Goal: Transaction & Acquisition: Obtain resource

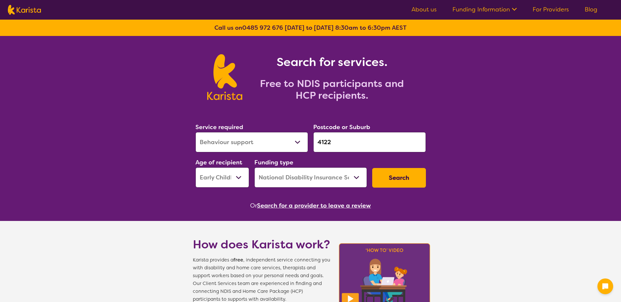
select select "Behaviour support"
select select "EC"
select select "NDIS"
click at [395, 175] on button "Search" at bounding box center [399, 178] width 54 height 20
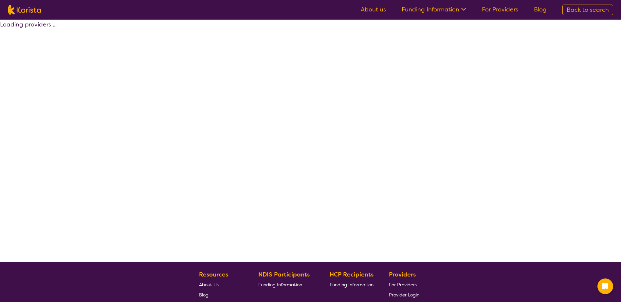
select select "by_score"
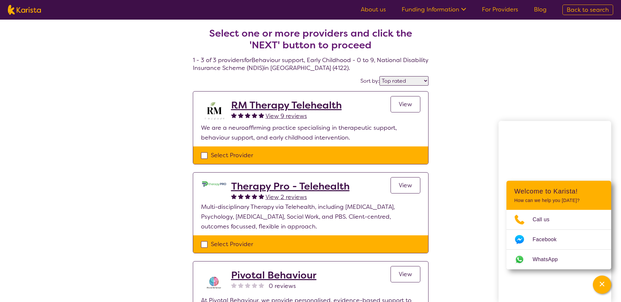
select select "Behaviour support"
select select "EC"
select select "NDIS"
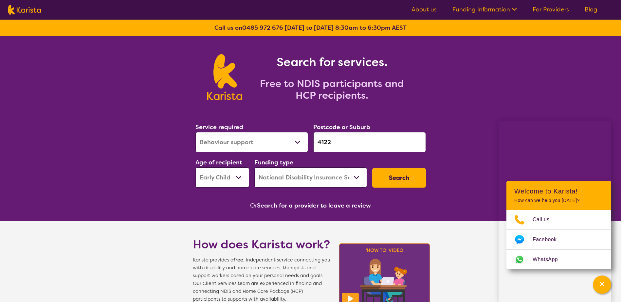
click at [231, 174] on select "Early Childhood - 0 to 9 Child - 10 to 11 Adolescent - 12 to 17 Adult - 18 to 6…" at bounding box center [222, 178] width 54 height 20
click at [195, 168] on select "Early Childhood - 0 to 9 Child - 10 to 11 Adolescent - 12 to 17 Adult - 18 to 6…" at bounding box center [222, 178] width 54 height 20
click at [401, 178] on button "Search" at bounding box center [399, 178] width 54 height 20
select select "by_score"
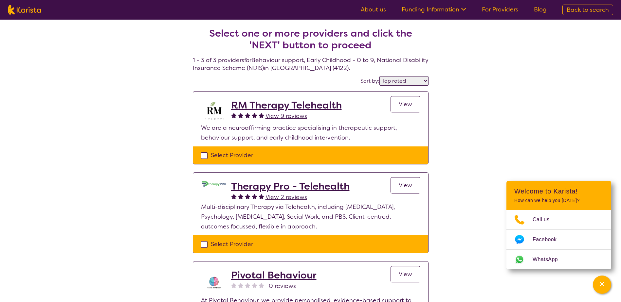
click at [413, 83] on select "Highly reviewed Top rated" at bounding box center [403, 80] width 49 height 9
click at [521, 94] on div "Select one or more providers and click the 'NEXT' button to proceed 1 - 3 of 3 …" at bounding box center [310, 190] width 621 height 341
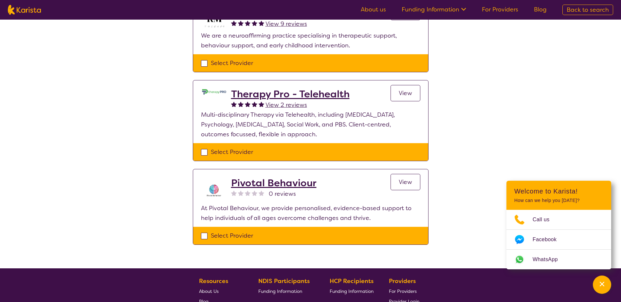
scroll to position [131, 0]
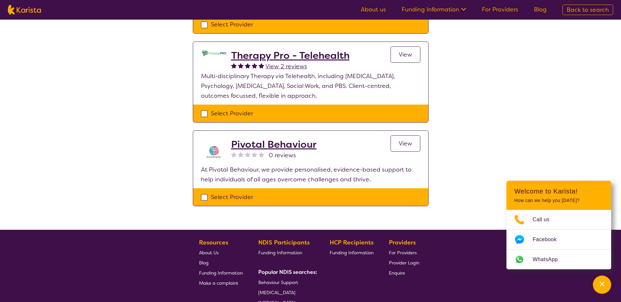
click at [402, 142] on span "View" at bounding box center [405, 144] width 13 height 8
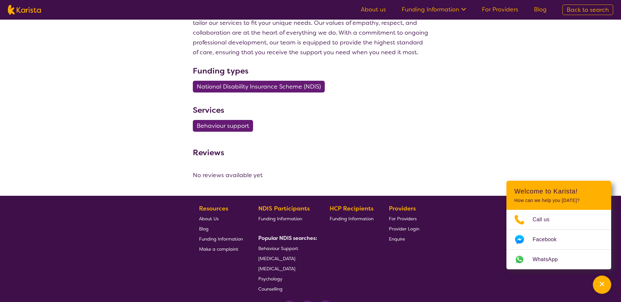
scroll to position [196, 0]
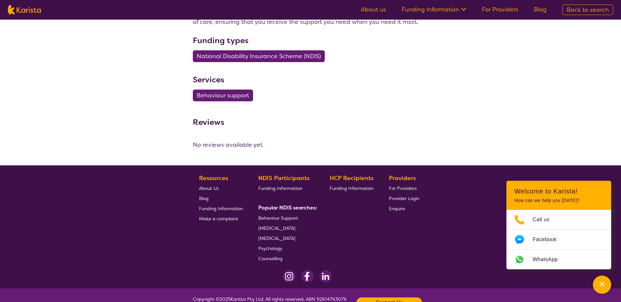
click at [403, 59] on section "Funding types National Disability Insurance Scheme (NDIS)" at bounding box center [311, 50] width 236 height 31
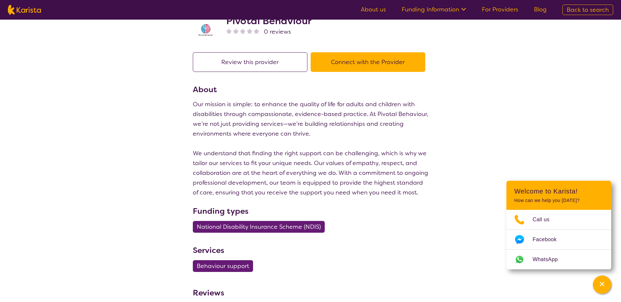
scroll to position [0, 0]
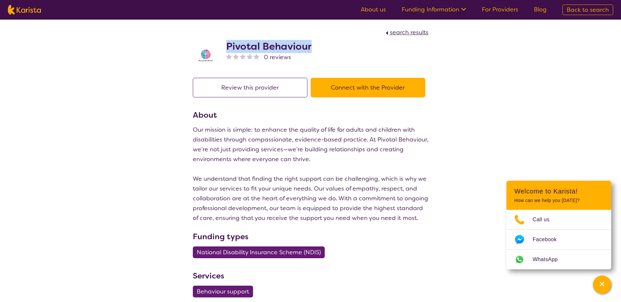
drag, startPoint x: 321, startPoint y: 44, endPoint x: 225, endPoint y: 46, distance: 95.3
click at [225, 46] on div "Pivotal Behaviour 0 reviews" at bounding box center [311, 53] width 236 height 33
drag, startPoint x: 225, startPoint y: 46, endPoint x: 242, endPoint y: 47, distance: 16.7
click at [460, 9] on icon at bounding box center [462, 8] width 7 height 7
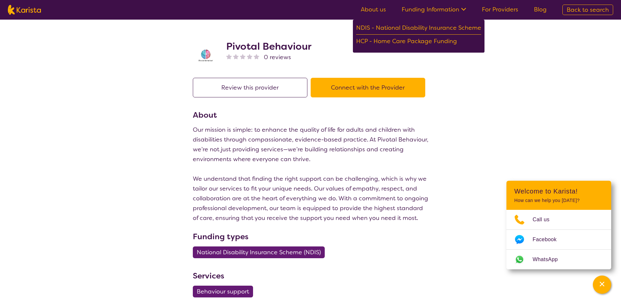
click at [372, 11] on link "About us" at bounding box center [373, 10] width 25 height 8
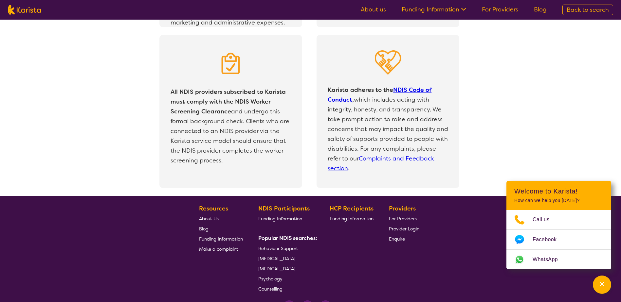
scroll to position [1374, 0]
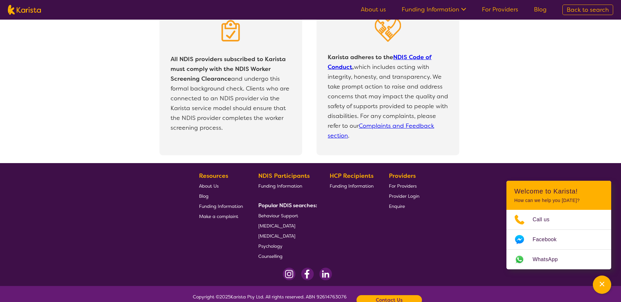
click at [395, 207] on span "Enquire" at bounding box center [397, 207] width 16 height 6
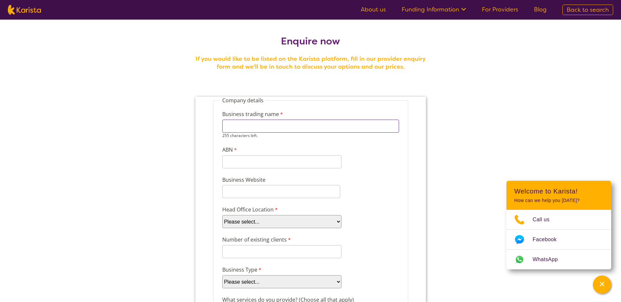
click at [297, 126] on input "Business trading name" at bounding box center [310, 126] width 177 height 13
type input "Micah Projects"
click at [265, 159] on input "ABN" at bounding box center [281, 161] width 119 height 13
drag, startPoint x: 270, startPoint y: 127, endPoint x: 127, endPoint y: 125, distance: 143.7
click html "Company details Business trading name Micah Projects 241 characters left. ABN 1…"
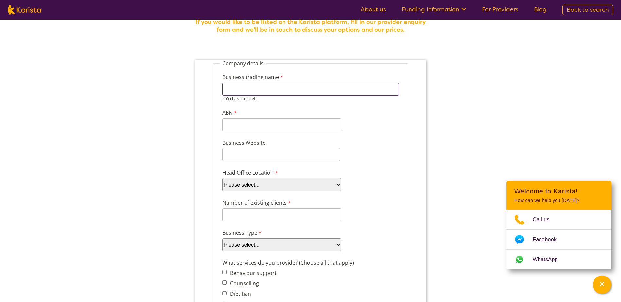
scroll to position [98, 0]
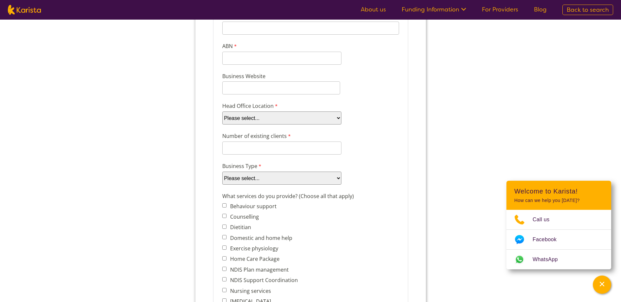
drag, startPoint x: 316, startPoint y: 116, endPoint x: 318, endPoint y: 120, distance: 4.5
click at [317, 118] on div "Head Office Location Please select... ACT NSW NT QLD SA TAS VIC WA" at bounding box center [310, 113] width 182 height 25
click at [319, 125] on div "Head Office Location Please select... ACT NSW NT QLD SA TAS VIC WA" at bounding box center [310, 113] width 182 height 25
click at [319, 121] on select "Please select... ACT NSW NT QLD SA TAS VIC WA" at bounding box center [281, 118] width 119 height 13
click at [380, 123] on div "Head Office Location Please select... ACT NSW NT QLD SA TAS VIC WA" at bounding box center [310, 113] width 182 height 25
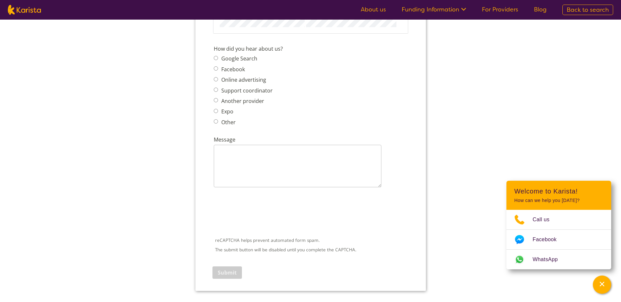
scroll to position [851, 0]
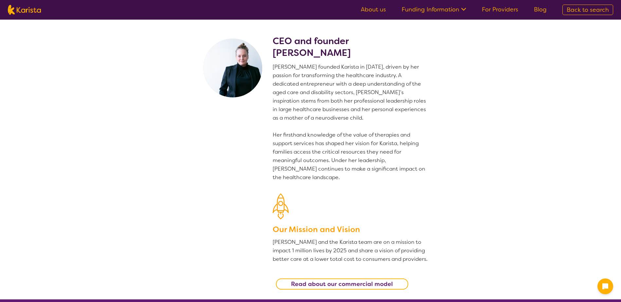
scroll to position [1374, 0]
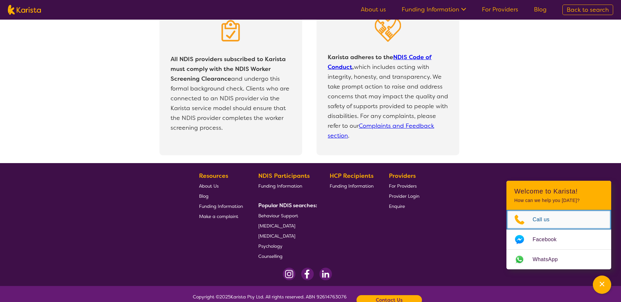
click at [548, 217] on span "Call us" at bounding box center [544, 220] width 25 height 10
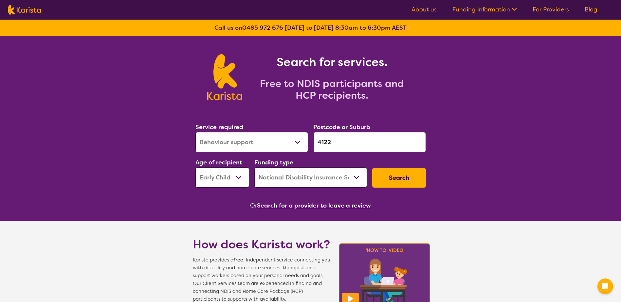
select select "Behaviour support"
select select "EC"
select select "NDIS"
select select "Behaviour support"
select select "EC"
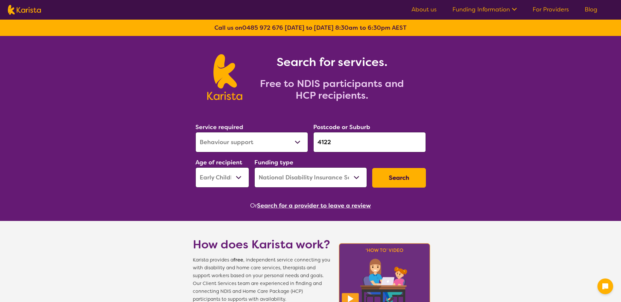
select select "NDIS"
drag, startPoint x: 0, startPoint y: 0, endPoint x: 279, endPoint y: 139, distance: 311.6
click at [279, 139] on select "Allied Health Assistant Assessment (ADHD or Autism) Behaviour support Counselli…" at bounding box center [251, 142] width 113 height 20
select select "[MEDICAL_DATA]"
click at [195, 132] on select "Allied Health Assistant Assessment (ADHD or Autism) Behaviour support Counselli…" at bounding box center [251, 142] width 113 height 20
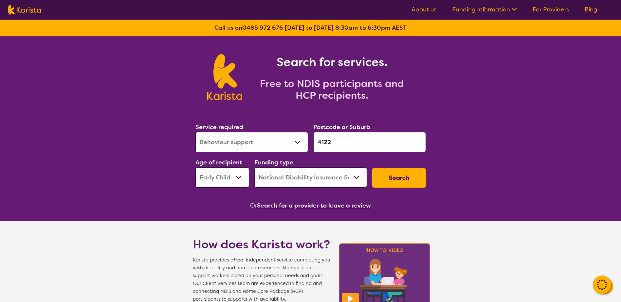
click at [388, 177] on button "Search" at bounding box center [399, 178] width 54 height 20
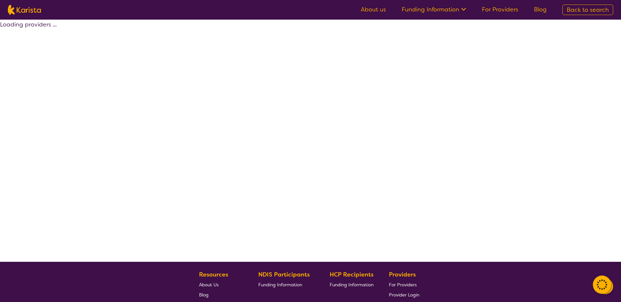
select select "by_score"
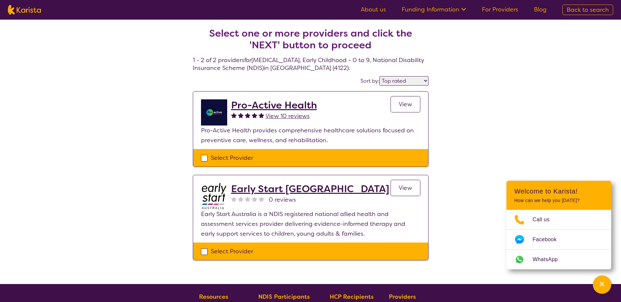
click at [285, 103] on h2 "Pro-Active Health" at bounding box center [274, 105] width 86 height 12
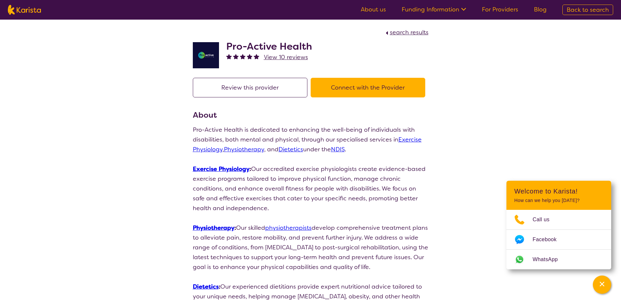
select select "by_score"
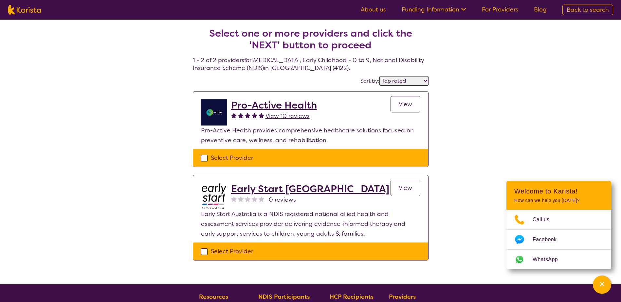
select select "[MEDICAL_DATA]"
select select "EC"
select select "NDIS"
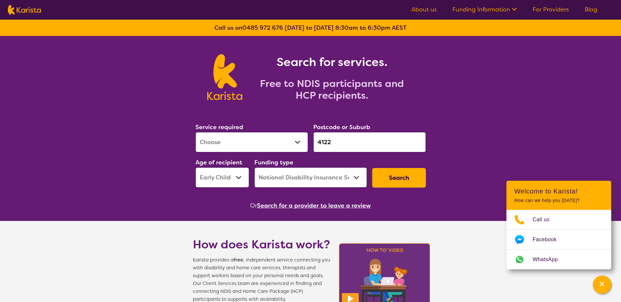
click at [239, 182] on select "Early Childhood - 0 to 9 Child - 10 to 11 Adolescent - 12 to 17 Adult - 18 to 6…" at bounding box center [222, 178] width 54 height 20
click at [242, 171] on select "Early Childhood - 0 to 9 Child - 10 to 11 Adolescent - 12 to 17 Adult - 18 to 6…" at bounding box center [222, 178] width 54 height 20
click at [299, 145] on select "Allied Health Assistant Assessment (ADHD or Autism) Behaviour support Counselli…" at bounding box center [251, 142] width 113 height 20
click at [195, 132] on select "Allied Health Assistant Assessment (ADHD or Autism) Behaviour support Counselli…" at bounding box center [251, 142] width 113 height 20
click at [291, 138] on select "Allied Health Assistant Assessment (ADHD or Autism) Behaviour support Counselli…" at bounding box center [251, 142] width 113 height 20
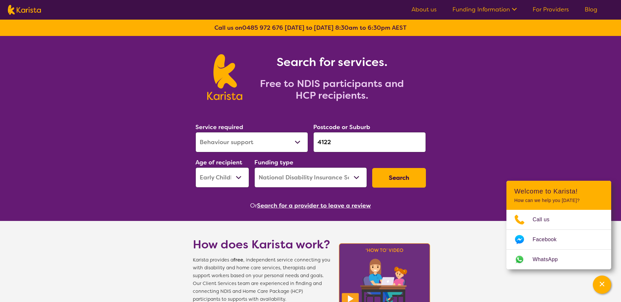
click at [195, 132] on select "Allied Health Assistant Assessment (ADHD or Autism) Behaviour support Counselli…" at bounding box center [251, 142] width 113 height 20
click at [279, 139] on select "Allied Health Assistant Assessment (ADHD or Autism) Behaviour support Counselli…" at bounding box center [251, 142] width 113 height 20
select select "Behaviour support"
click at [195, 132] on select "Allied Health Assistant Assessment (ADHD or Autism) Behaviour support Counselli…" at bounding box center [251, 142] width 113 height 20
click at [393, 179] on button "Search" at bounding box center [399, 178] width 54 height 20
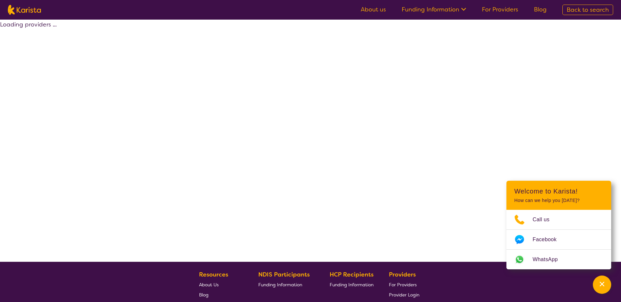
select select "by_score"
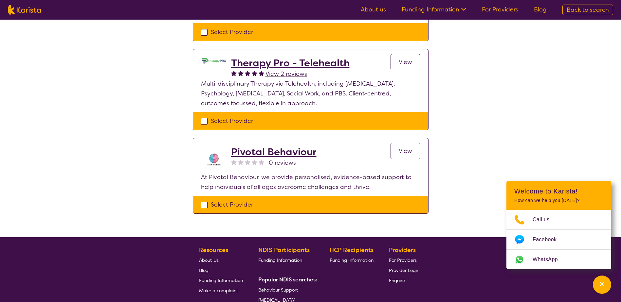
scroll to position [131, 0]
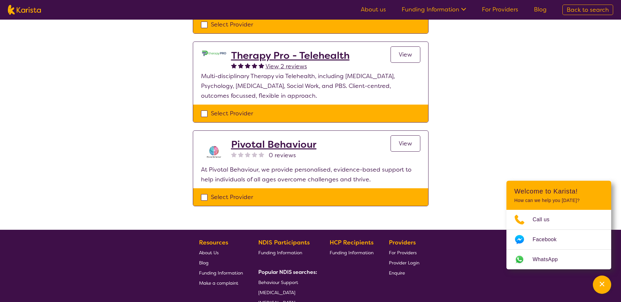
click at [287, 144] on h2 "Pivotal Behaviour" at bounding box center [273, 145] width 85 height 12
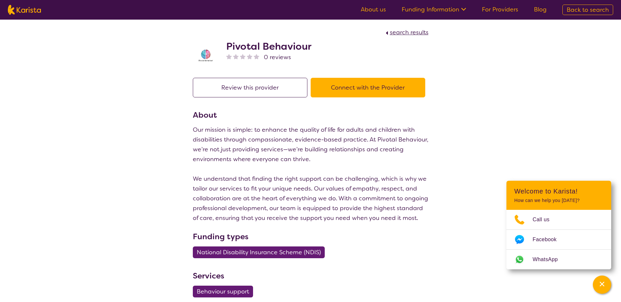
click at [350, 89] on button "Connect with the Provider" at bounding box center [368, 88] width 115 height 20
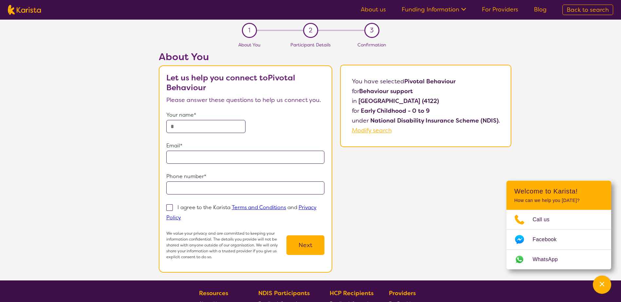
click at [205, 126] on input "text" at bounding box center [205, 126] width 79 height 13
type input "**********"
click at [172, 207] on span at bounding box center [169, 208] width 7 height 7
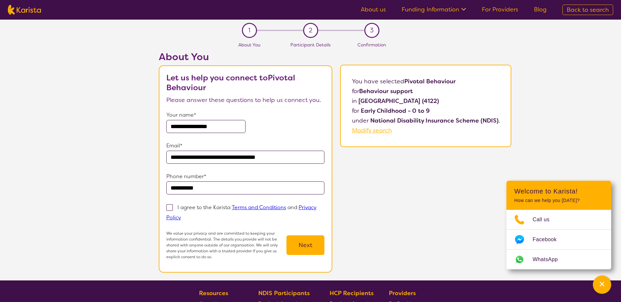
click at [181, 215] on input "I agree to the Karista Terms and Conditions and Privacy Policy" at bounding box center [183, 217] width 4 height 4
checkbox input "true"
click at [316, 245] on button "Next" at bounding box center [305, 246] width 38 height 20
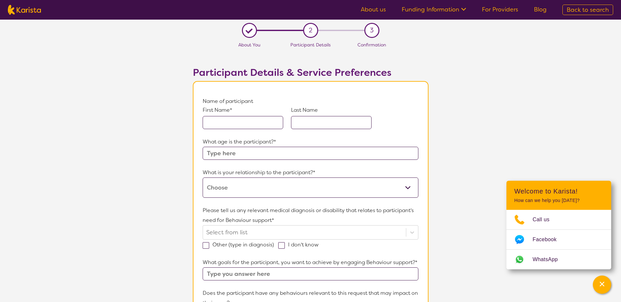
click at [272, 128] on div "First Name* Last Name" at bounding box center [310, 121] width 215 height 31
click at [276, 123] on input "text" at bounding box center [243, 122] width 80 height 13
click at [276, 120] on input "text" at bounding box center [243, 122] width 80 height 13
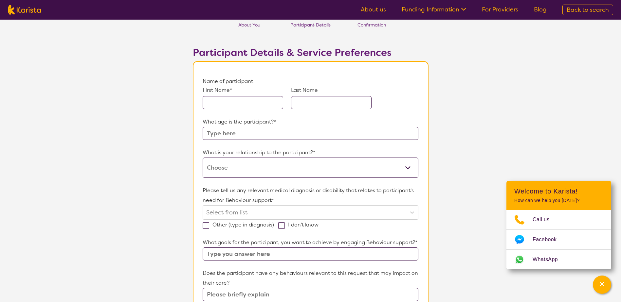
scroll to position [65, 0]
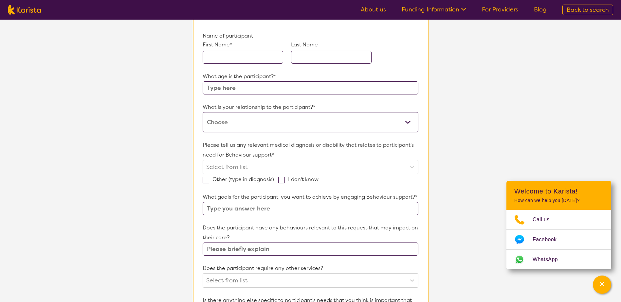
click at [308, 163] on div "Please tell us any relevant medical diagnosis or disability that relates to par…" at bounding box center [310, 157] width 215 height 34
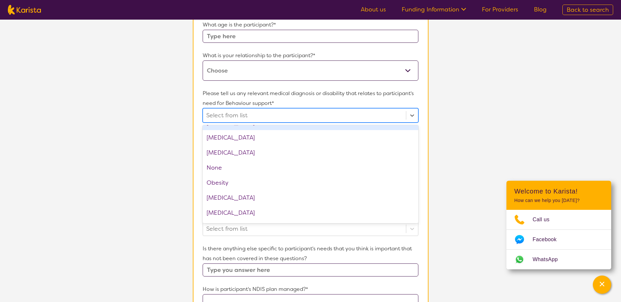
scroll to position [689, 0]
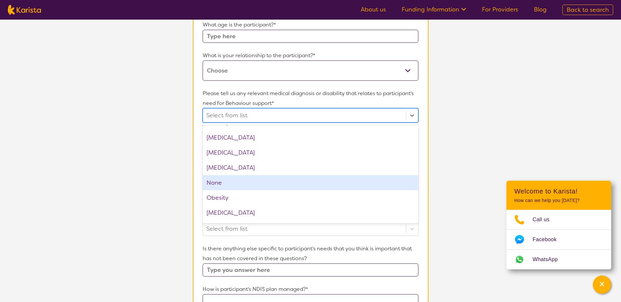
click at [244, 180] on div "None" at bounding box center [310, 182] width 215 height 15
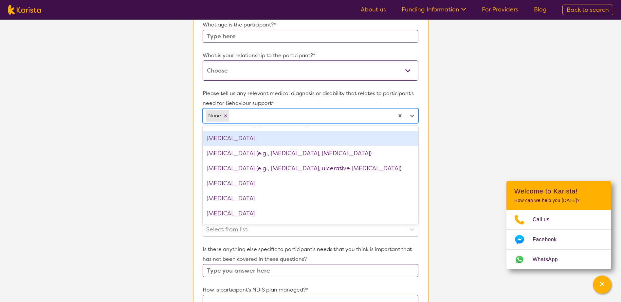
scroll to position [538, 0]
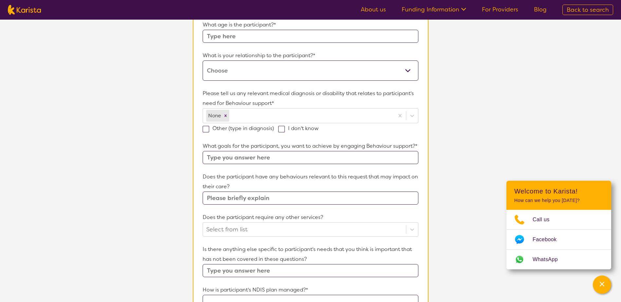
drag, startPoint x: 150, startPoint y: 243, endPoint x: 169, endPoint y: 240, distance: 18.6
click at [150, 244] on section "L About You 2 Participant Details 3 Confirmation Participant Details & Service …" at bounding box center [310, 184] width 621 height 591
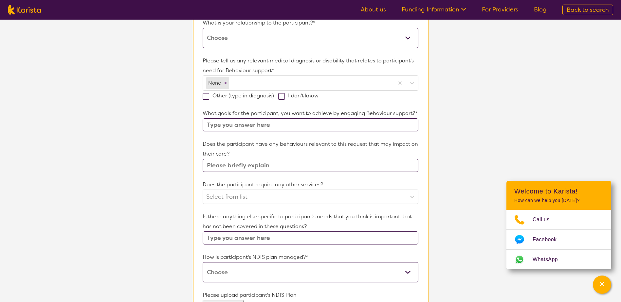
scroll to position [327, 0]
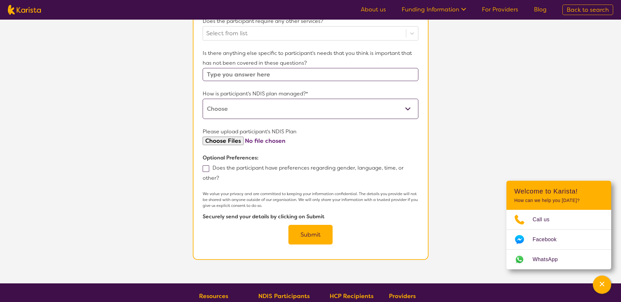
click at [304, 111] on select "Self-managed NDIS plan Managed by a registered plan management provider (not th…" at bounding box center [310, 109] width 215 height 20
select select "Plan Managed"
click at [203, 99] on select "Self-managed NDIS plan Managed by a registered plan management provider (not th…" at bounding box center [310, 109] width 215 height 20
click at [353, 143] on input "file" at bounding box center [310, 141] width 215 height 9
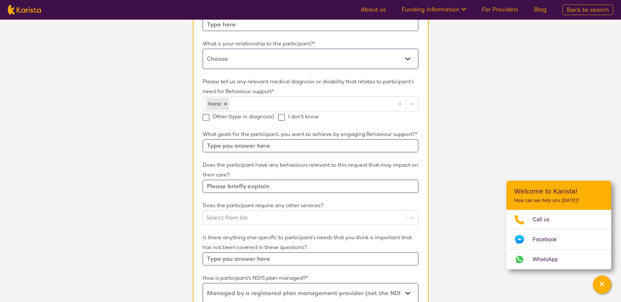
scroll to position [98, 0]
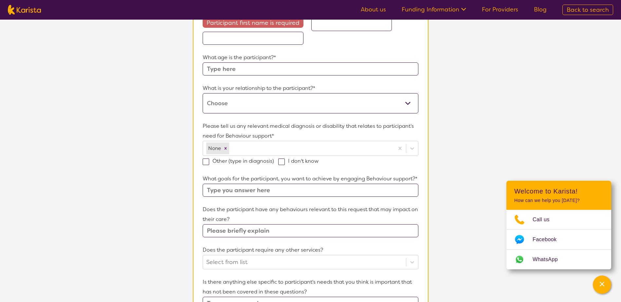
click at [265, 72] on input "text" at bounding box center [310, 69] width 215 height 13
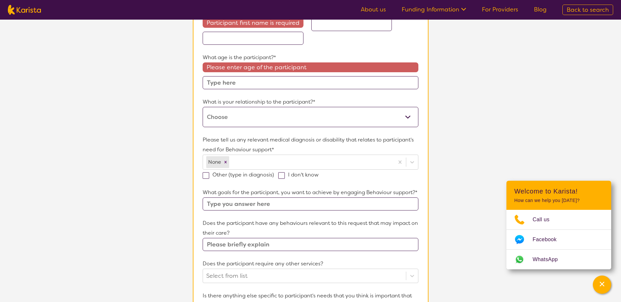
click at [267, 101] on div "What is your relationship to the participant?* This request is for myself I am …" at bounding box center [310, 112] width 215 height 30
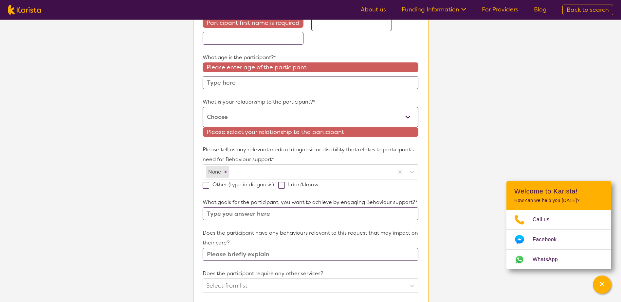
click at [465, 143] on section "L About You 2 Participant Details 3 Confirmation Participant Details & Service …" at bounding box center [310, 228] width 621 height 615
click at [396, 117] on select "This request is for myself I am their parent I am their child I am their spouse…" at bounding box center [310, 117] width 215 height 20
click at [516, 104] on section "L About You 2 Participant Details 3 Confirmation Participant Details & Service …" at bounding box center [310, 228] width 621 height 615
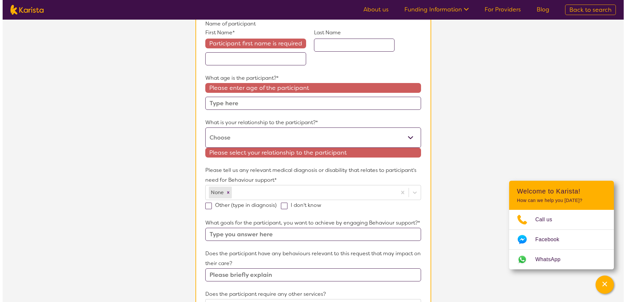
scroll to position [0, 0]
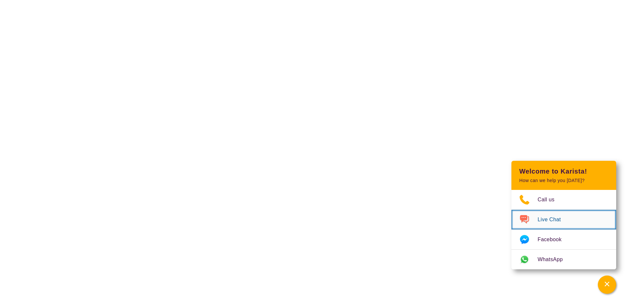
click at [570, 220] on link "Live Chat" at bounding box center [563, 220] width 105 height 20
